Goal: Information Seeking & Learning: Learn about a topic

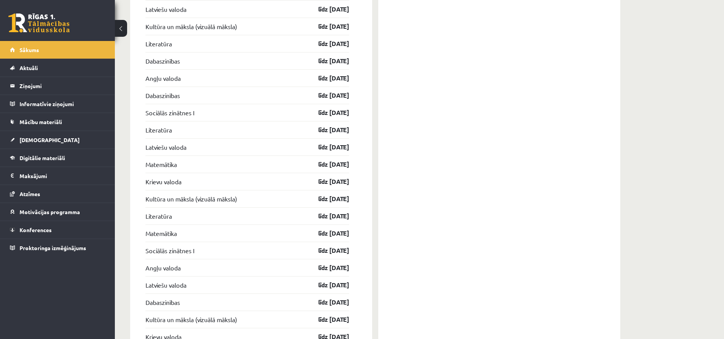
scroll to position [1038, 0]
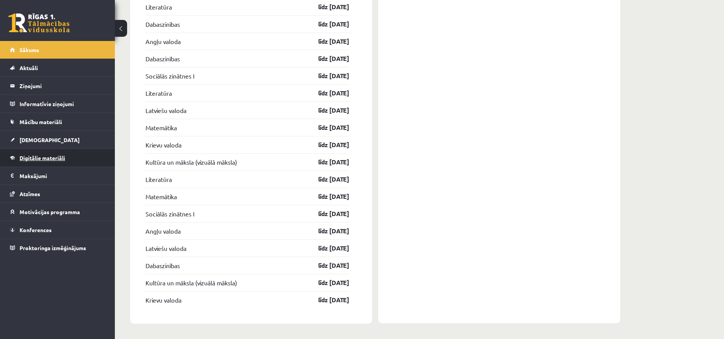
click at [55, 163] on link "Digitālie materiāli" at bounding box center [57, 158] width 95 height 18
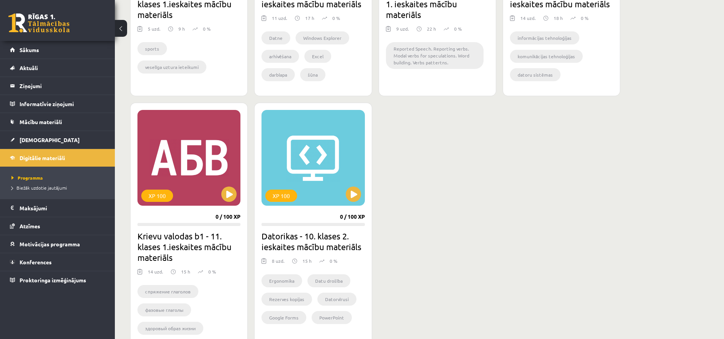
scroll to position [602, 0]
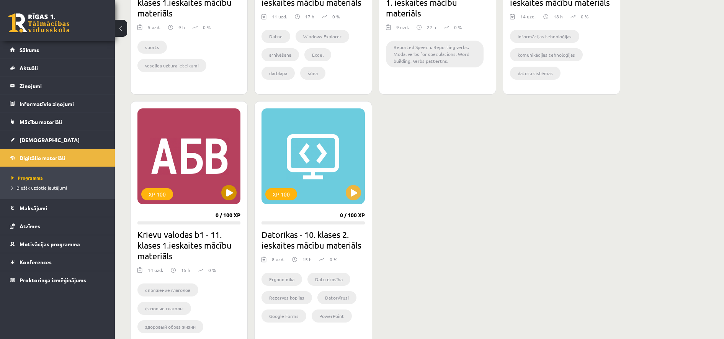
click at [185, 152] on div "XP 100" at bounding box center [188, 156] width 103 height 96
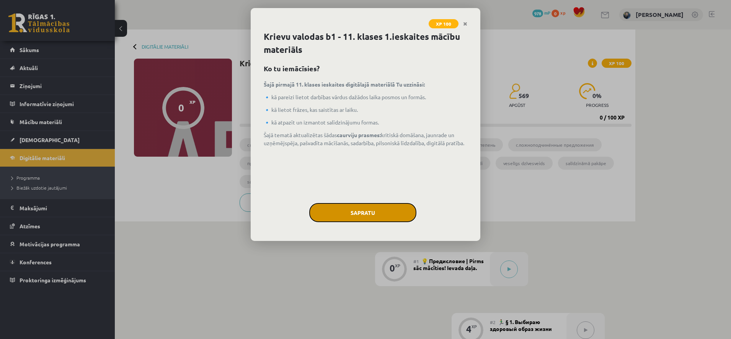
click at [368, 210] on button "Sapratu" at bounding box center [362, 212] width 107 height 19
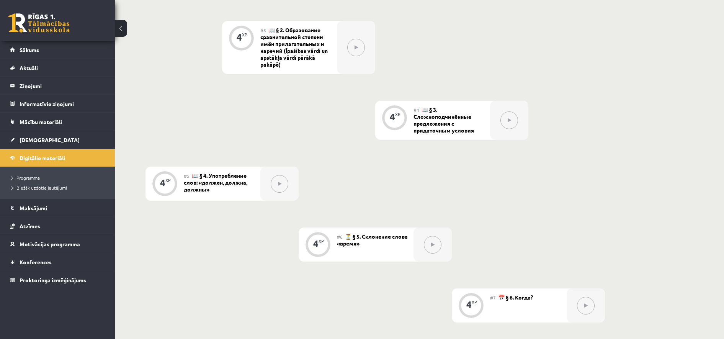
scroll to position [360, 0]
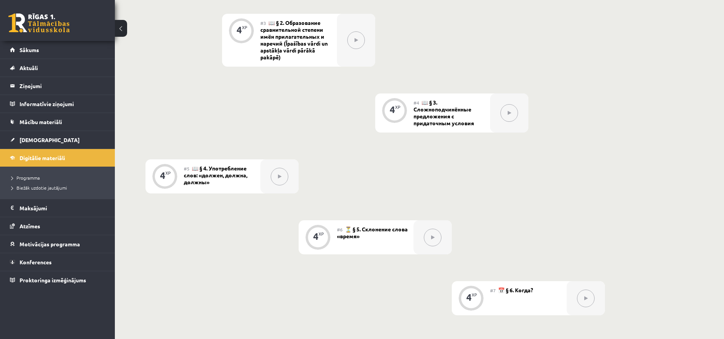
drag, startPoint x: 368, startPoint y: 212, endPoint x: 162, endPoint y: 89, distance: 239.8
click at [162, 90] on div "0 XP #1 💡 Предисловие | Pirms sāc mācīties! Ievada daļa. 4 XP #2 🏃‍♂️ § 1. Выби…" at bounding box center [374, 329] width 459 height 875
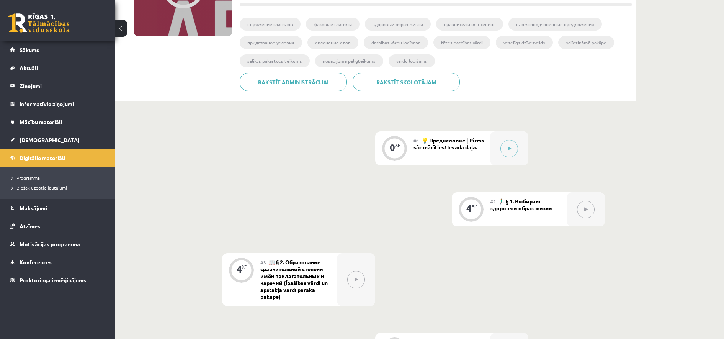
scroll to position [0, 0]
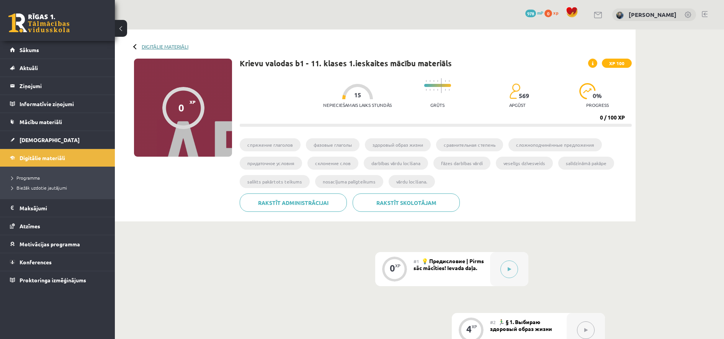
click at [153, 47] on link "Digitālie materiāli" at bounding box center [165, 47] width 47 height 6
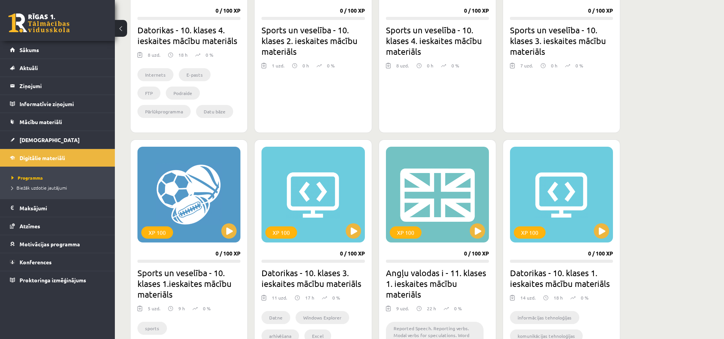
scroll to position [335, 0]
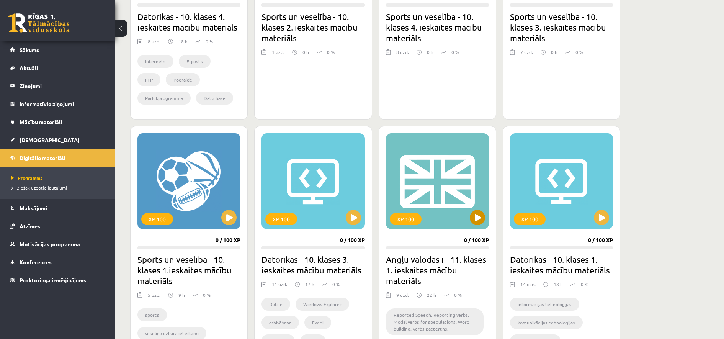
click at [426, 192] on div "XP 100" at bounding box center [437, 181] width 103 height 96
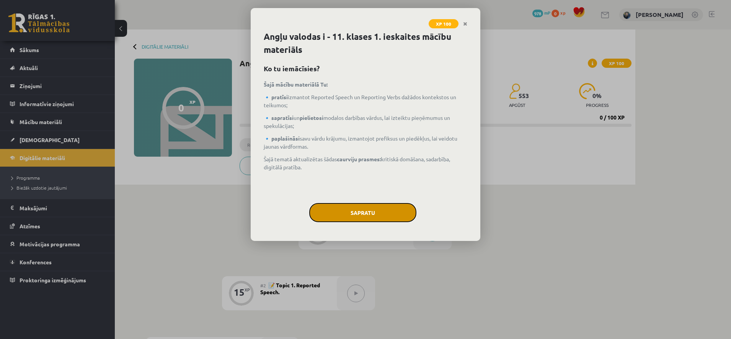
click at [379, 214] on button "Sapratu" at bounding box center [362, 212] width 107 height 19
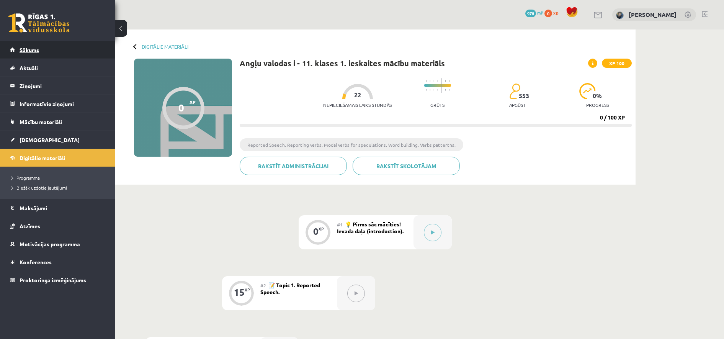
click at [32, 45] on link "Sākums" at bounding box center [57, 50] width 95 height 18
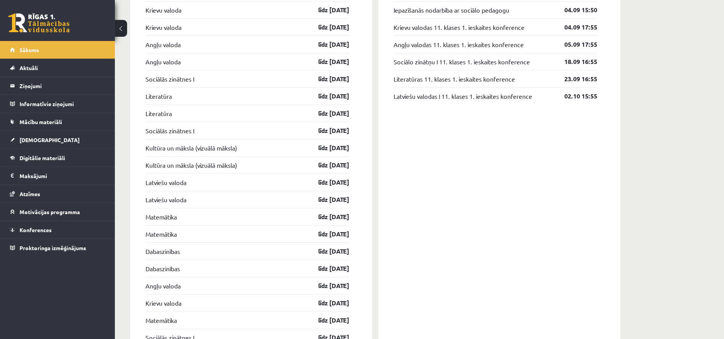
scroll to position [607, 0]
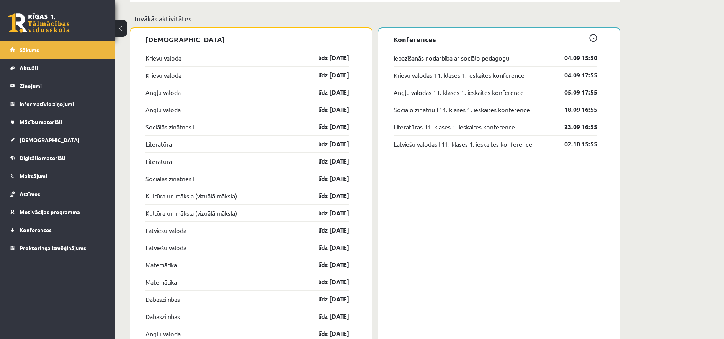
click at [460, 55] on link "Iepazīšanās nodarbība ar sociālo pedagogu" at bounding box center [451, 57] width 116 height 9
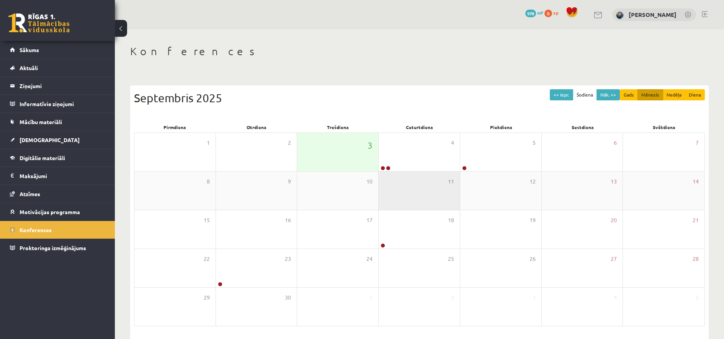
click at [428, 176] on div "11" at bounding box center [419, 190] width 81 height 38
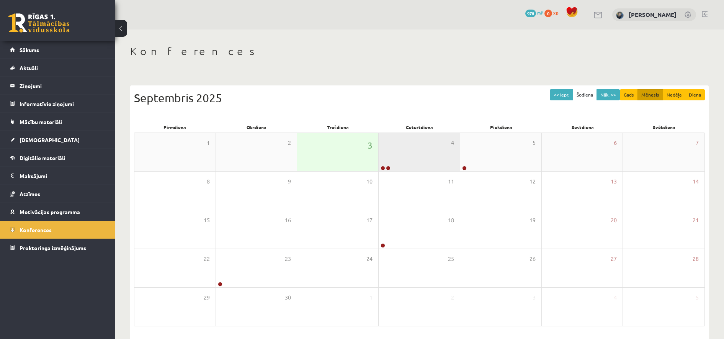
click at [420, 170] on div "4" at bounding box center [419, 152] width 81 height 38
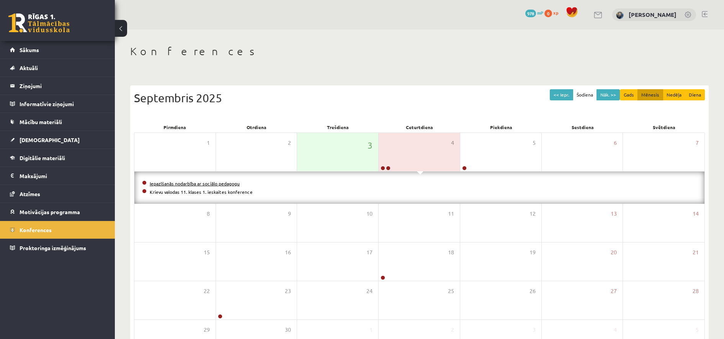
click at [176, 184] on link "Iepazīšanās nodarbība ar sociālo pedagogu" at bounding box center [195, 183] width 90 height 6
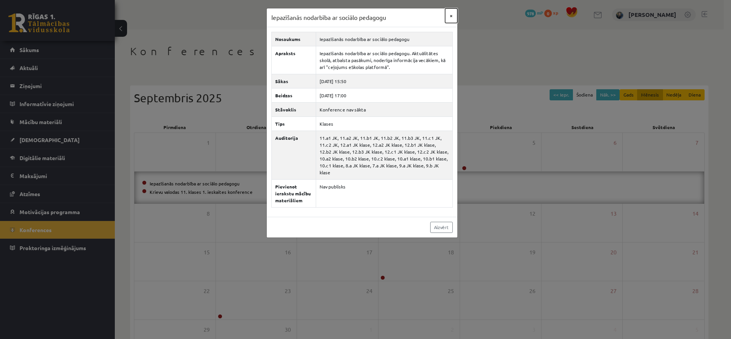
click at [452, 11] on button "×" at bounding box center [451, 15] width 12 height 15
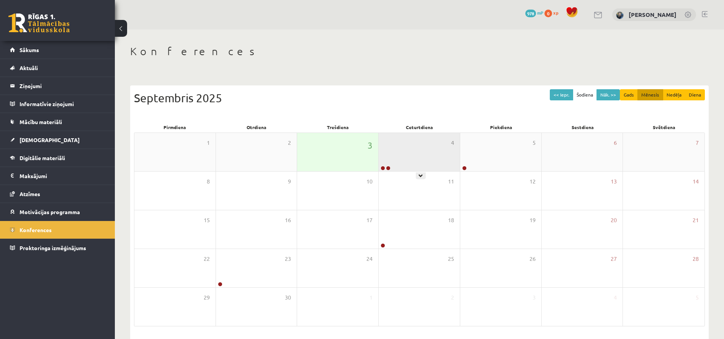
click at [430, 162] on div "4" at bounding box center [419, 152] width 81 height 38
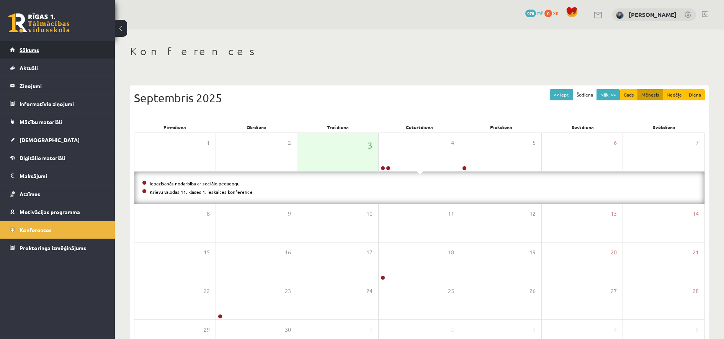
click at [27, 46] on link "Sākums" at bounding box center [57, 50] width 95 height 18
